Goal: Register for event/course

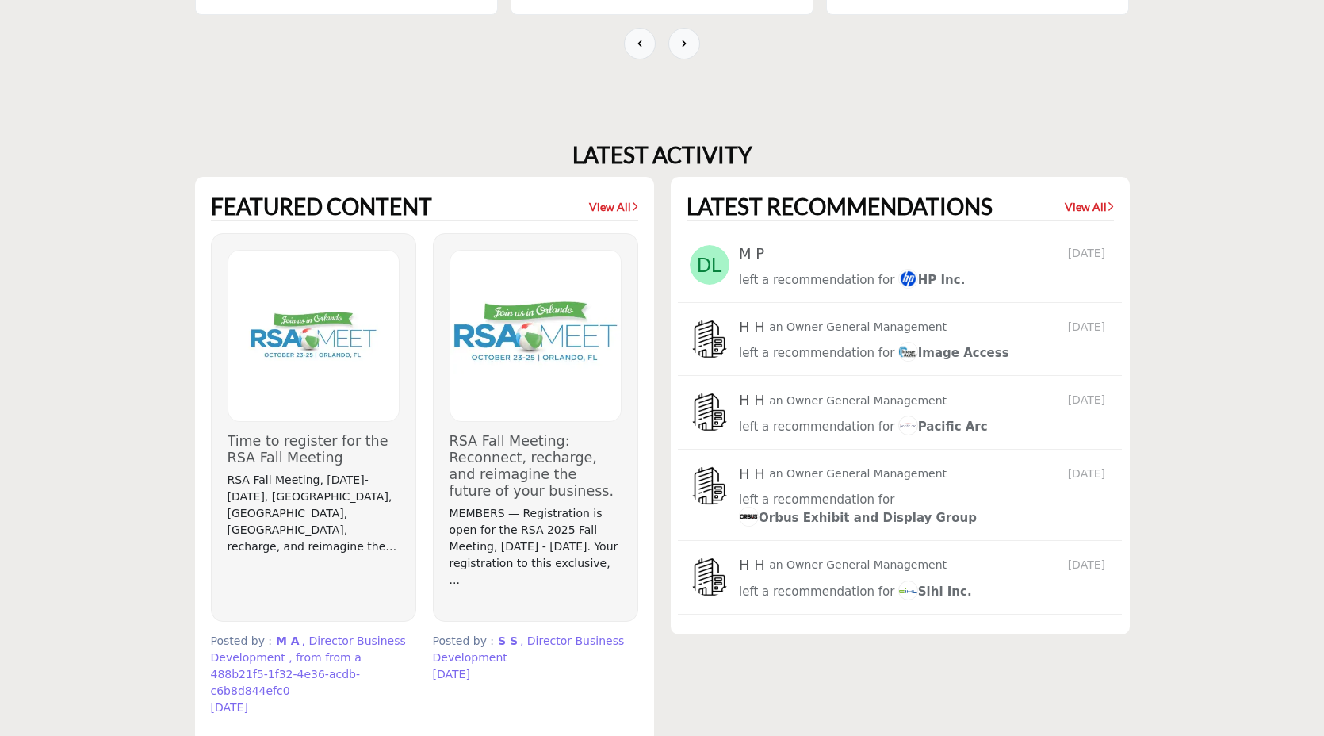
scroll to position [1514, 0]
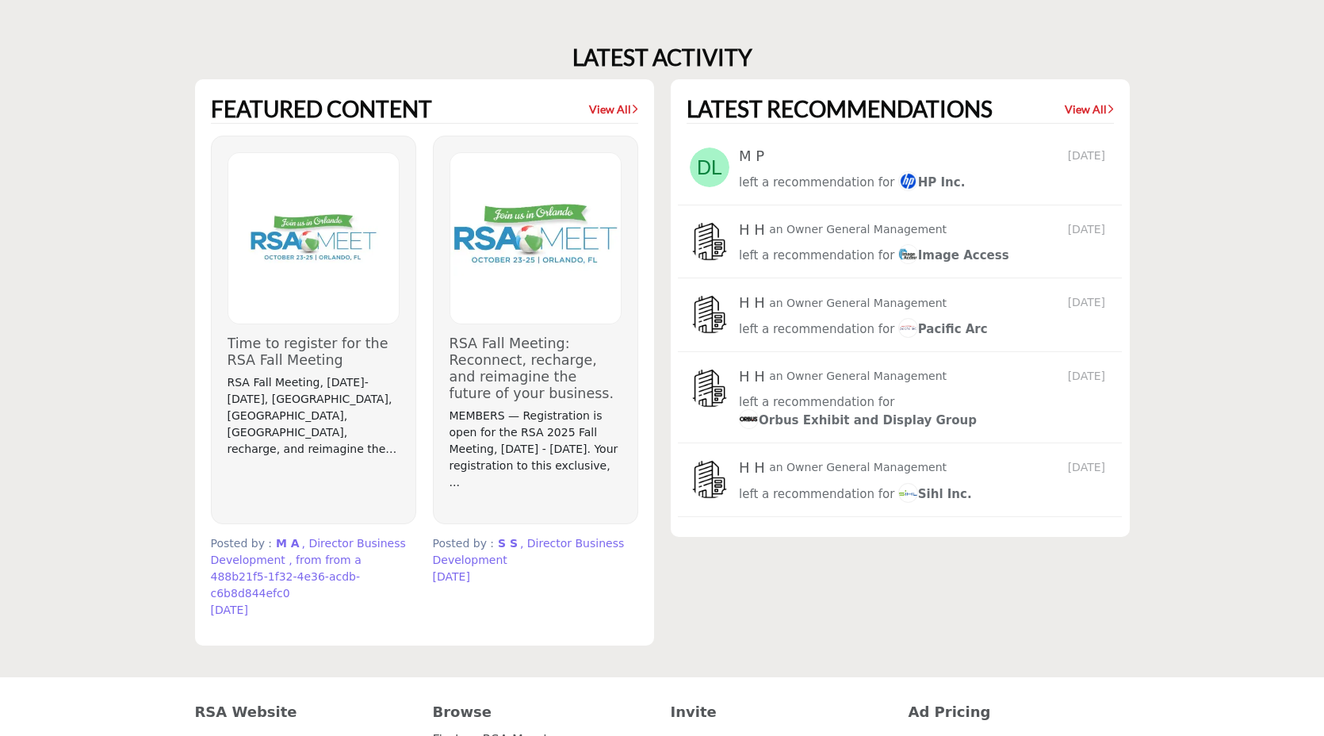
click at [336, 238] on img at bounding box center [313, 238] width 170 height 170
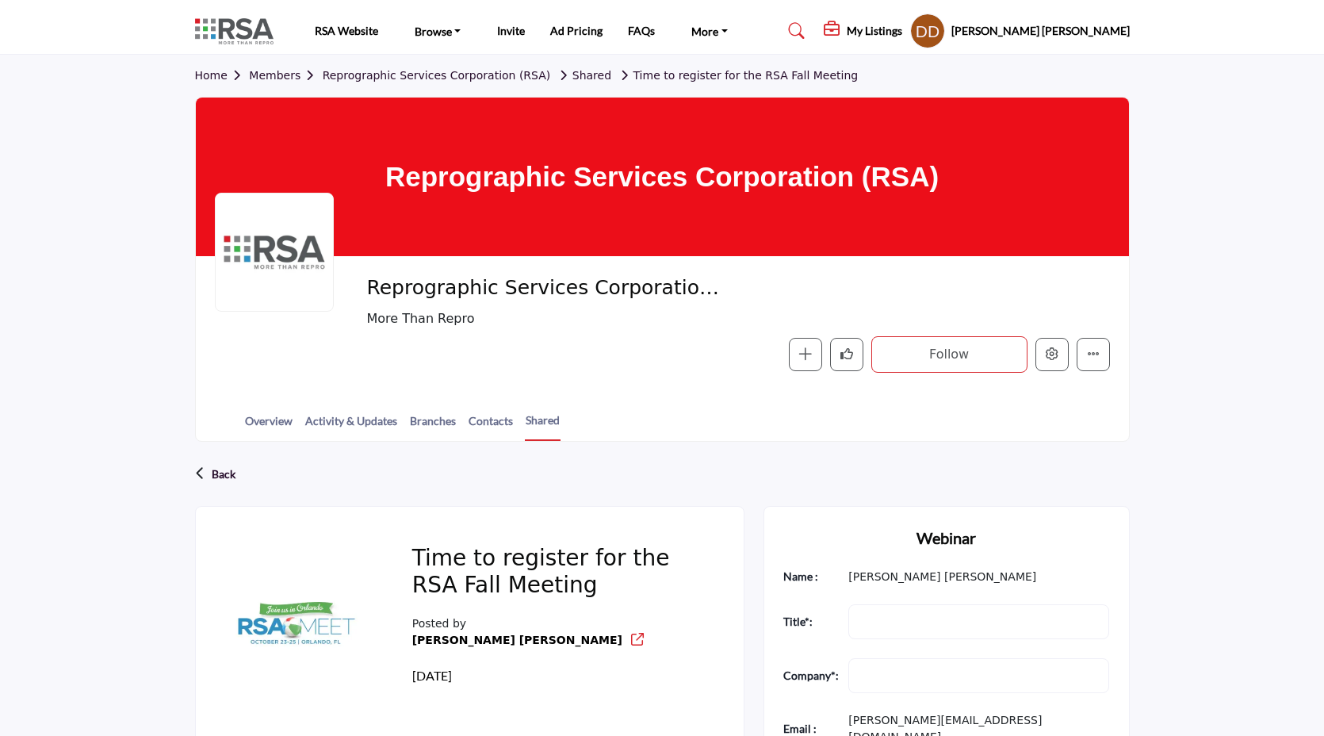
click at [649, 376] on div "Reprographic Services Corporation (RSA) More Than Repro Follow Following Messag…" at bounding box center [662, 324] width 933 height 136
drag, startPoint x: 568, startPoint y: 423, endPoint x: 555, endPoint y: 404, distance: 22.7
click at [555, 404] on div "Overview Activity & Updates Branches Contacts Shared" at bounding box center [682, 416] width 894 height 49
click at [592, 419] on div "Overview Activity & Updates Branches Contacts Shared" at bounding box center [682, 416] width 894 height 49
